Goal: Find specific page/section: Find specific page/section

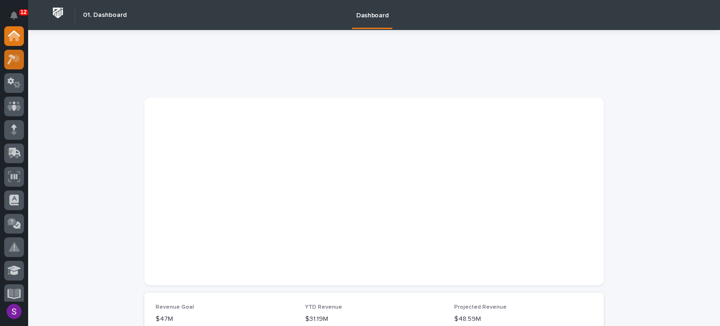
click at [18, 61] on icon at bounding box center [17, 57] width 8 height 9
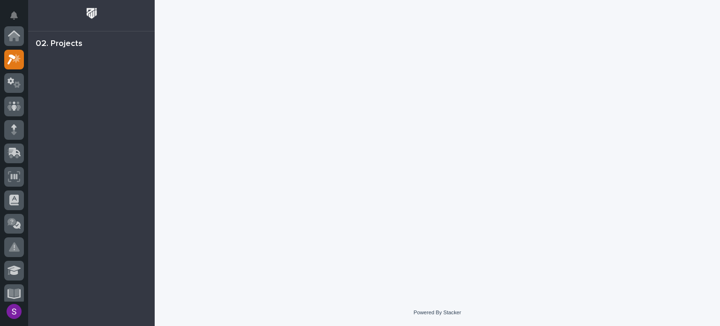
scroll to position [23, 0]
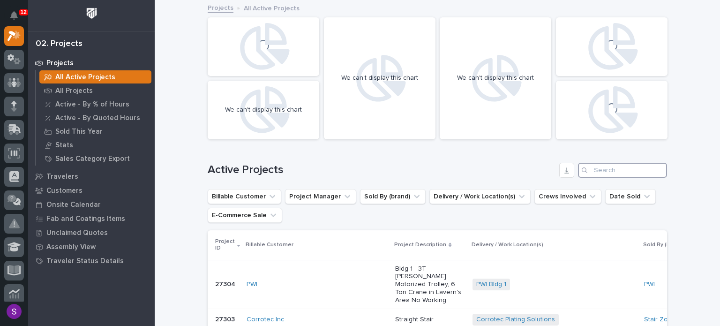
click at [612, 166] on input "Search" at bounding box center [622, 170] width 89 height 15
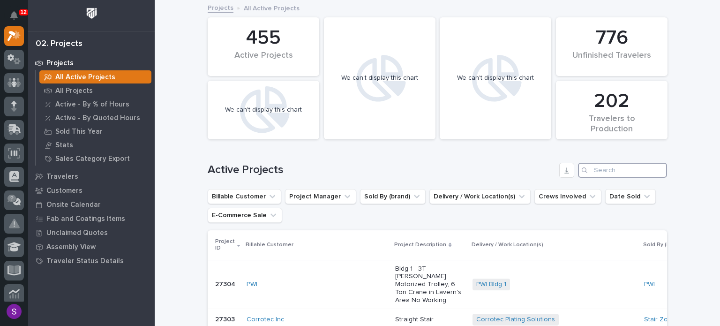
paste input "26780"
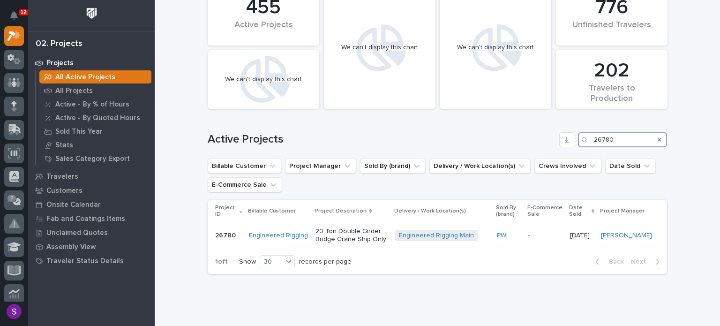
scroll to position [47, 0]
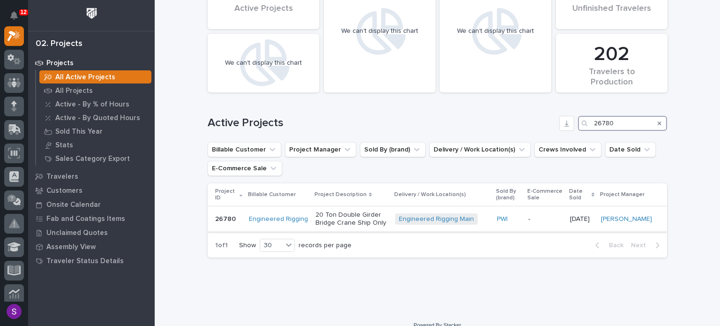
type input "26780"
click at [530, 225] on td "-" at bounding box center [546, 218] width 42 height 25
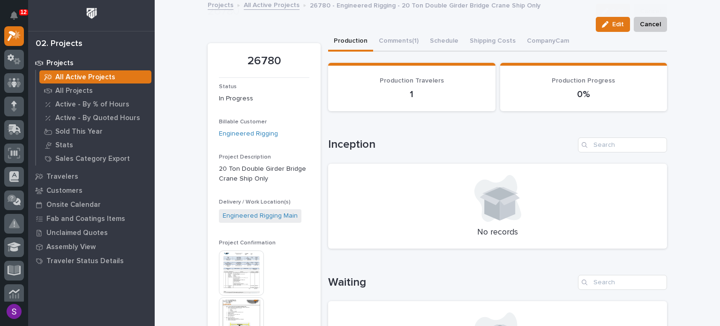
scroll to position [94, 0]
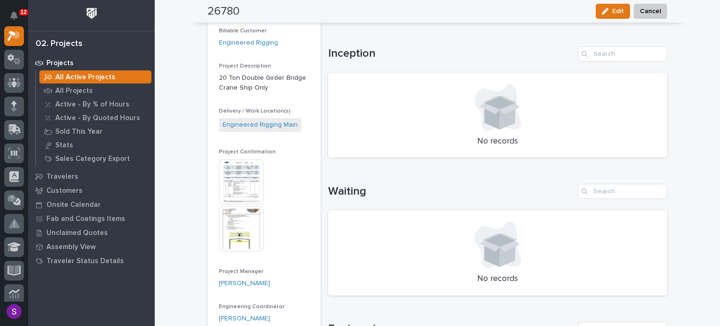
click at [241, 226] on img at bounding box center [241, 228] width 45 height 45
